Goal: Task Accomplishment & Management: Use online tool/utility

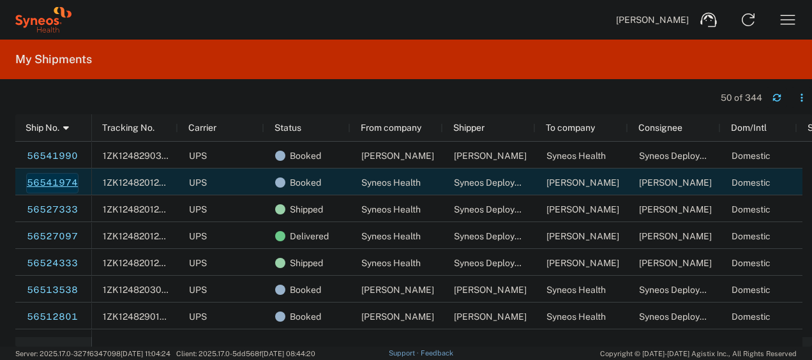
click at [57, 179] on link "56541974" at bounding box center [52, 183] width 52 height 20
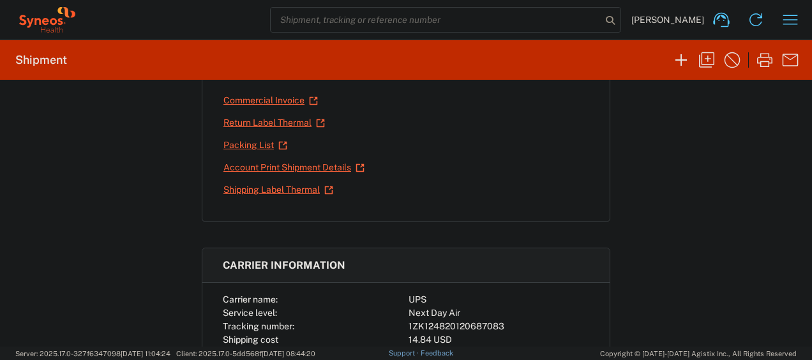
scroll to position [255, 0]
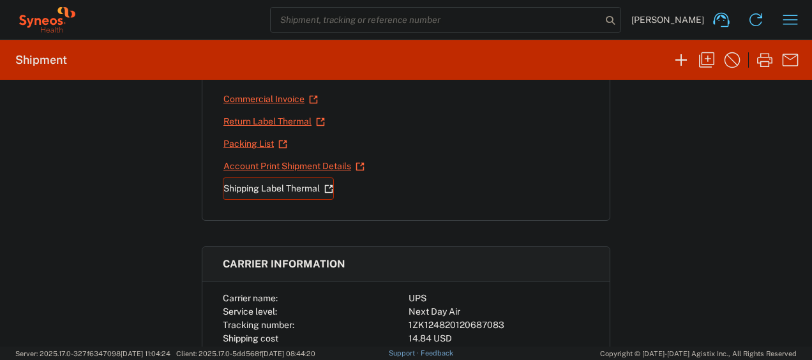
click at [260, 180] on link "Shipping Label Thermal" at bounding box center [278, 189] width 111 height 22
click at [239, 180] on link "Shipping Label Thermal" at bounding box center [278, 189] width 111 height 22
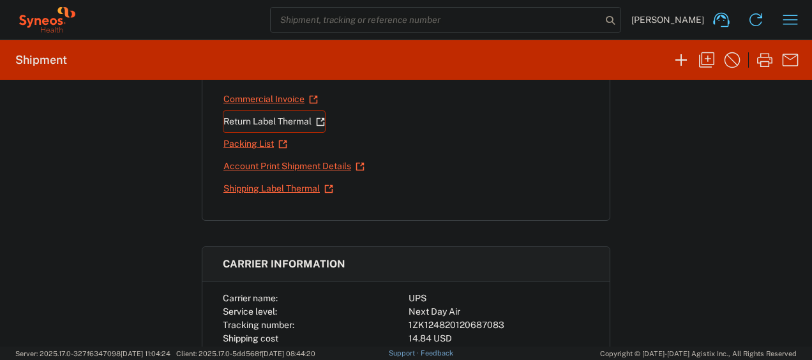
click at [301, 123] on link "Return Label Thermal" at bounding box center [274, 122] width 103 height 22
